Goal: Task Accomplishment & Management: Complete application form

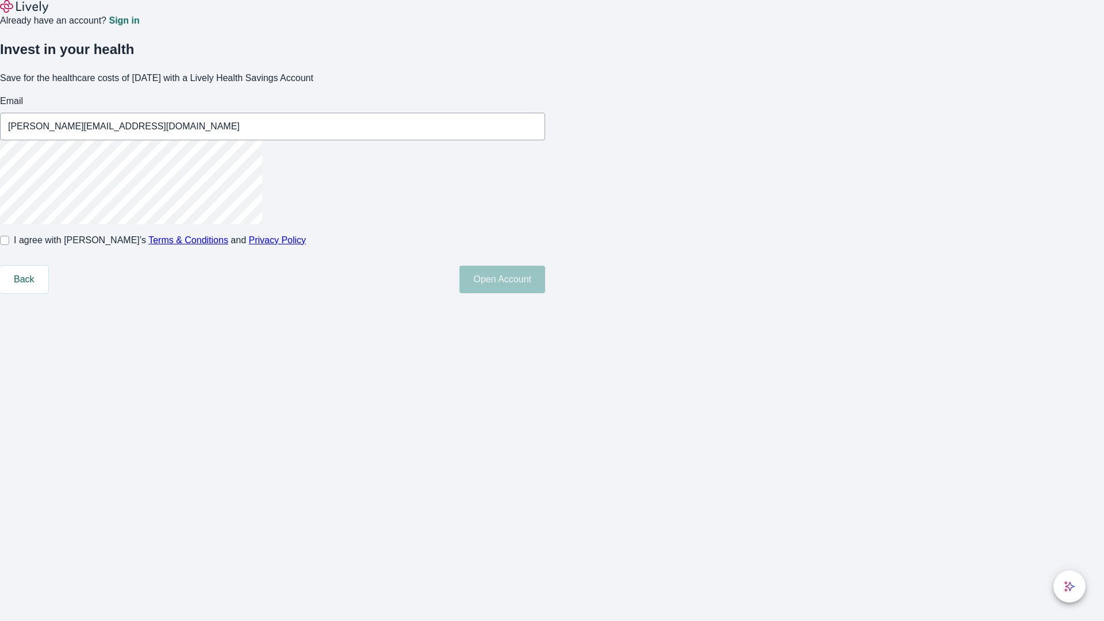
click at [9, 245] on input "I agree with Lively’s Terms & Conditions and Privacy Policy" at bounding box center [4, 240] width 9 height 9
checkbox input "true"
click at [545, 293] on button "Open Account" at bounding box center [502, 280] width 86 height 28
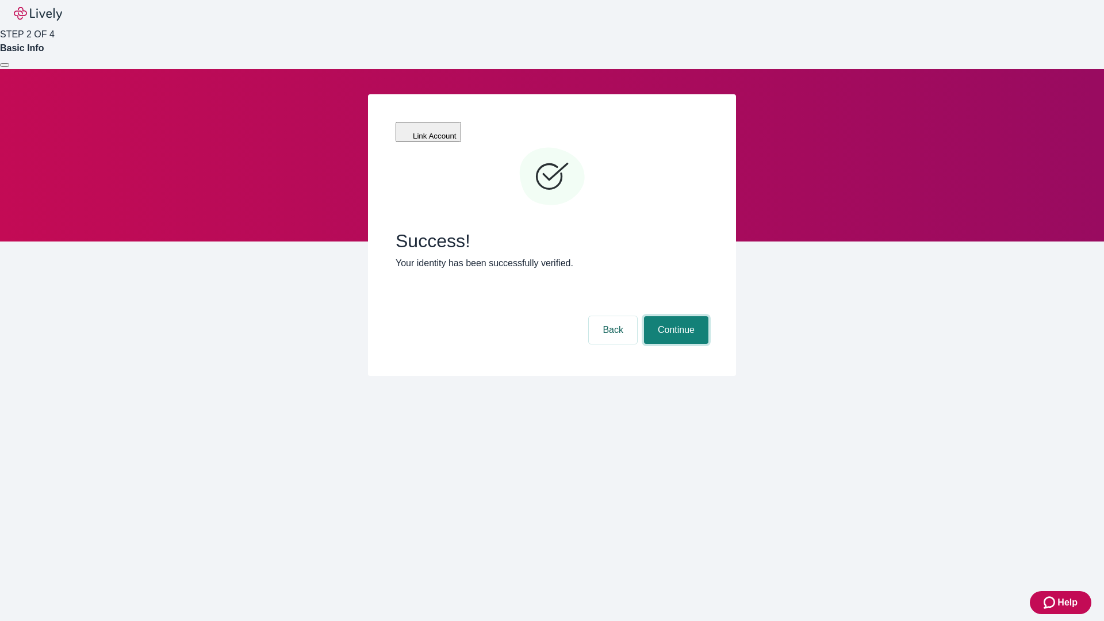
click at [674, 316] on button "Continue" at bounding box center [676, 330] width 64 height 28
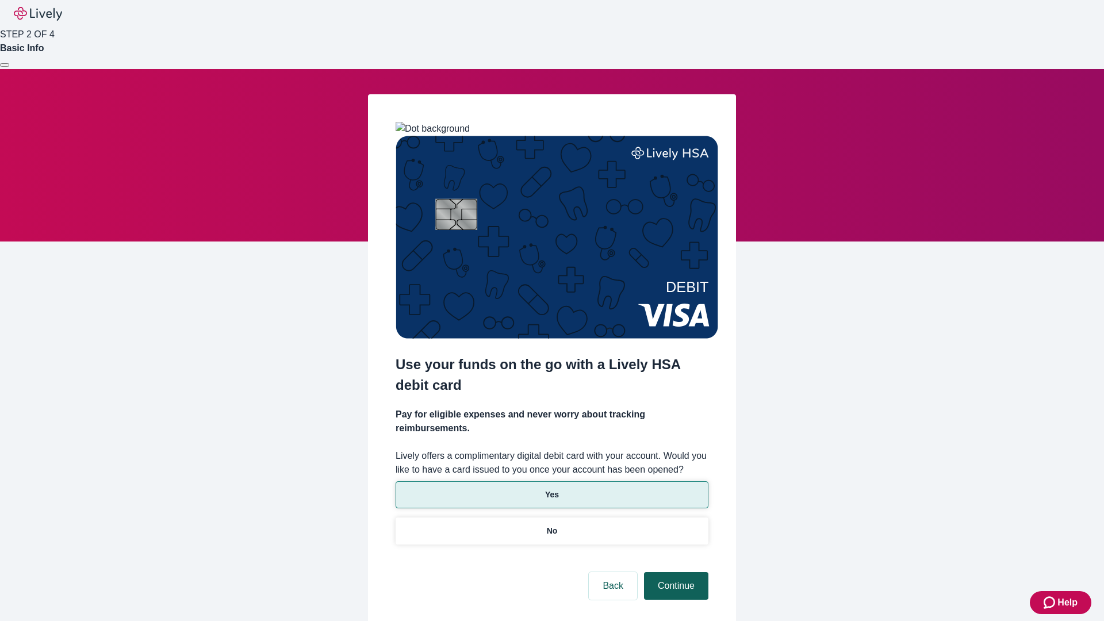
click at [551, 489] on p "Yes" at bounding box center [552, 495] width 14 height 12
click at [674, 572] on button "Continue" at bounding box center [676, 586] width 64 height 28
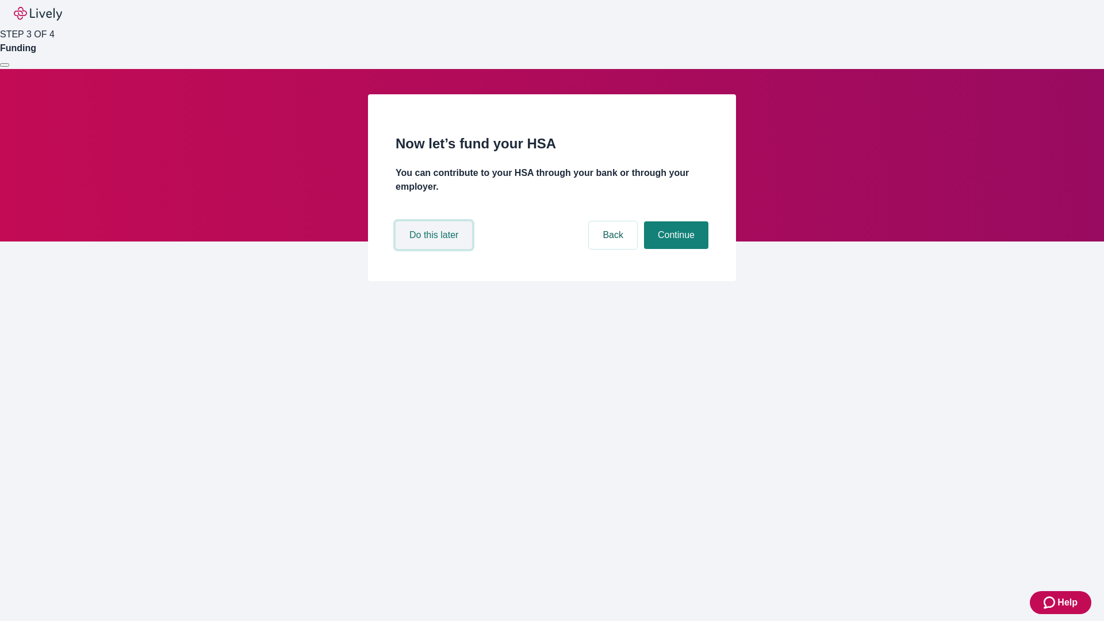
click at [435, 249] on button "Do this later" at bounding box center [433, 235] width 76 height 28
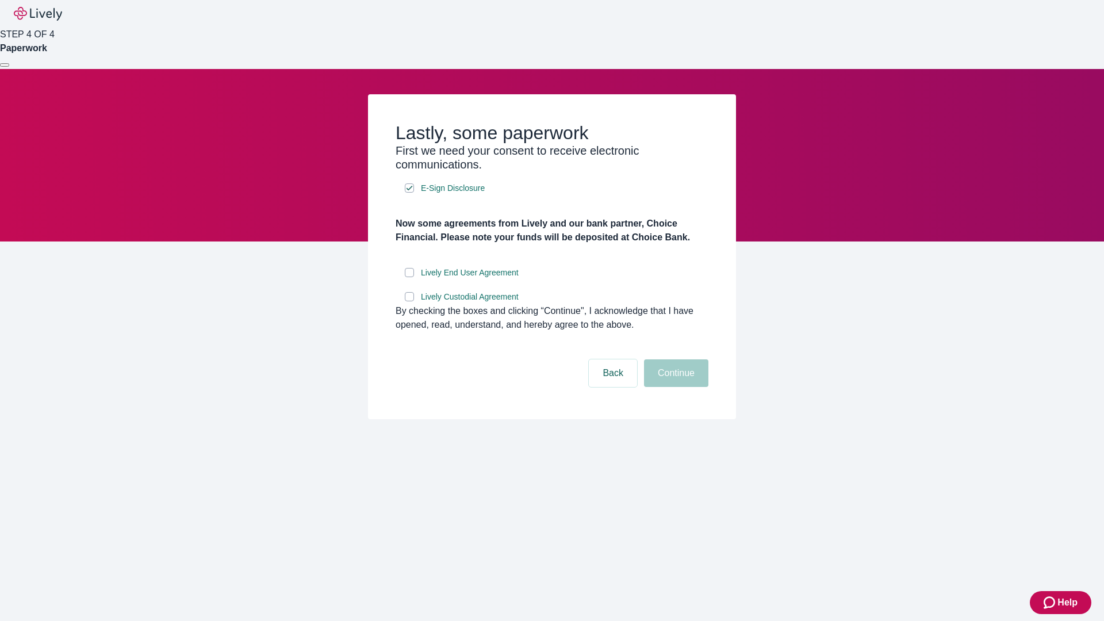
click at [409, 277] on input "Lively End User Agreement" at bounding box center [409, 272] width 9 height 9
checkbox input "true"
click at [409, 301] on input "Lively Custodial Agreement" at bounding box center [409, 296] width 9 height 9
checkbox input "true"
click at [674, 387] on button "Continue" at bounding box center [676, 373] width 64 height 28
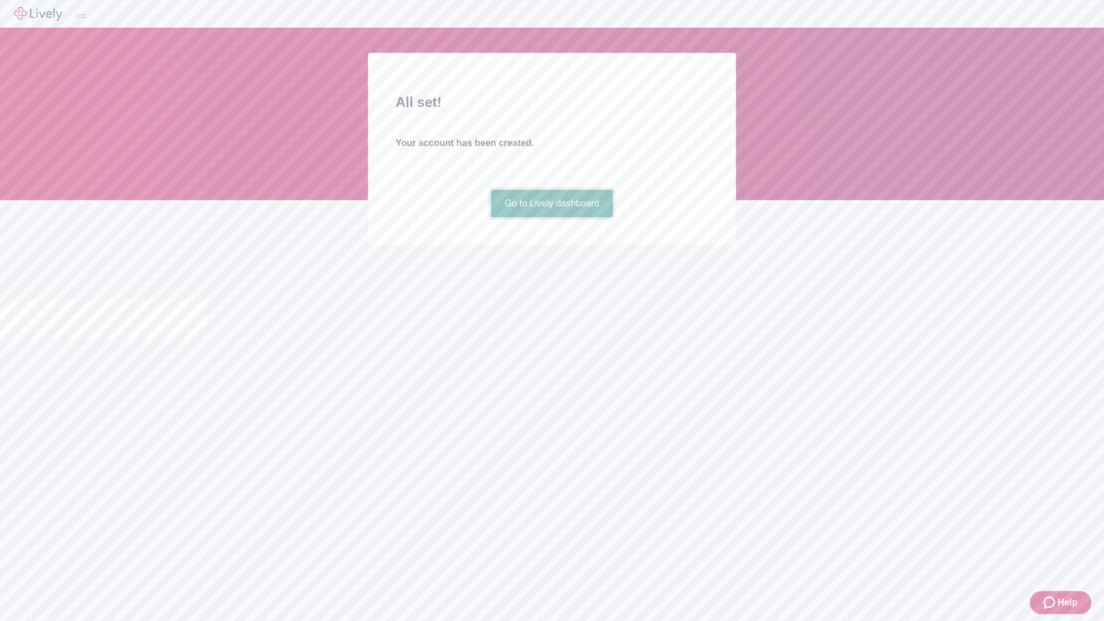
click at [551, 217] on link "Go to Lively dashboard" at bounding box center [552, 204] width 122 height 28
